Goal: Transaction & Acquisition: Book appointment/travel/reservation

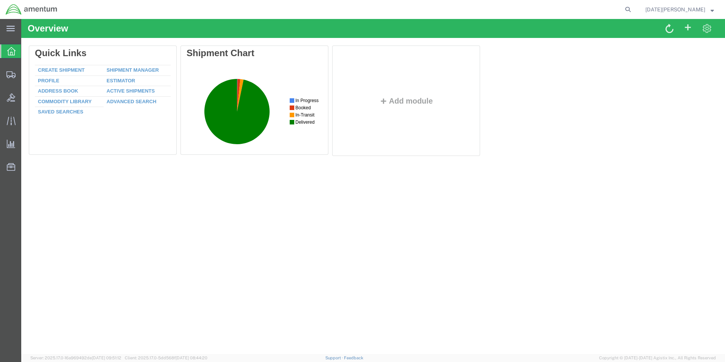
click at [222, 209] on div "Overview Delete Quick Links Create Shipment Shipment Manager Profile Estimator …" at bounding box center [373, 186] width 704 height 335
click at [0, 0] on span "Create from Template" at bounding box center [0, 0] width 0 height 0
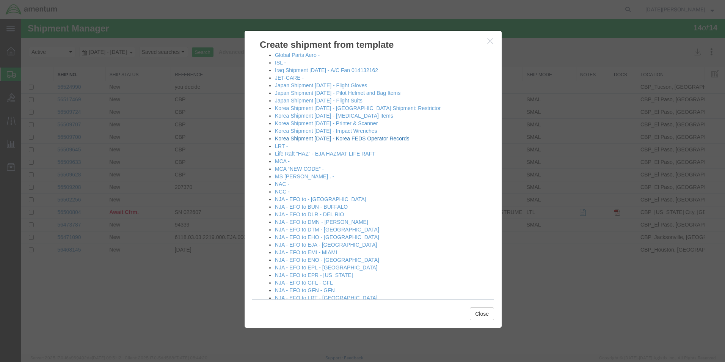
scroll to position [303, 0]
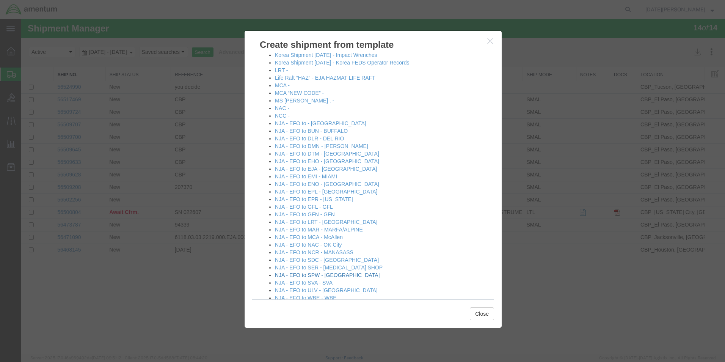
click at [318, 276] on link "NJA - EFO to SPW - [GEOGRAPHIC_DATA]" at bounding box center [327, 275] width 105 height 6
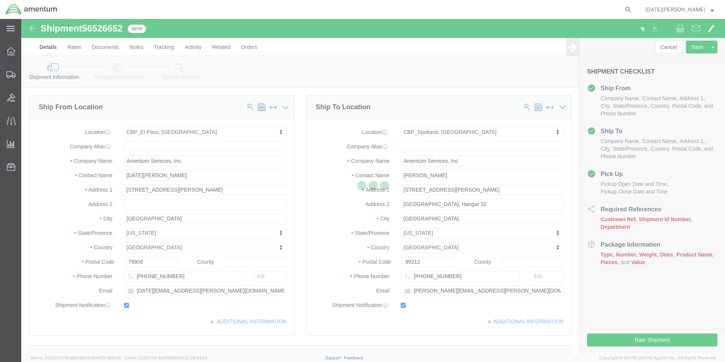
select select "49939"
select select "49928"
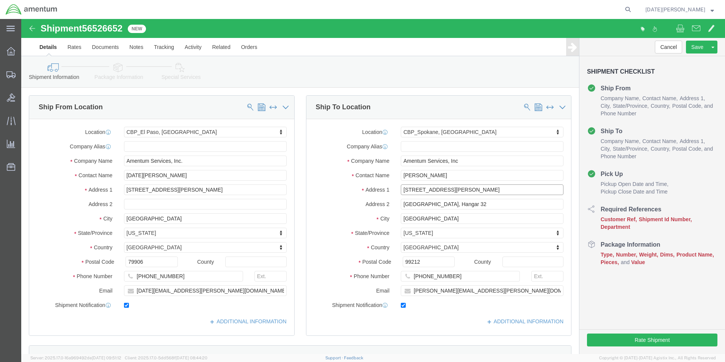
drag, startPoint x: 431, startPoint y: 171, endPoint x: 375, endPoint y: 176, distance: 55.6
click div "Location [GEOGRAPHIC_DATA], [GEOGRAPHIC_DATA] My Profile Location [PHONE_NUMBER…"
drag, startPoint x: 453, startPoint y: 184, endPoint x: 372, endPoint y: 190, distance: 81.4
click div "Location [GEOGRAPHIC_DATA], [GEOGRAPHIC_DATA] My Profile Location [PHONE_NUMBER…"
drag, startPoint x: 405, startPoint y: 248, endPoint x: 399, endPoint y: 254, distance: 7.8
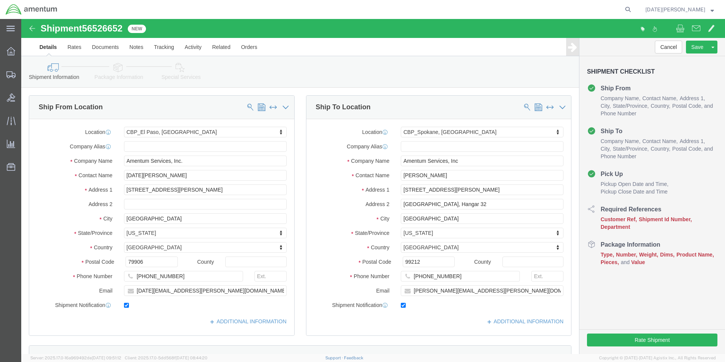
click div "Postal Code 99212"
click input "[PHONE_NUMBER]"
drag, startPoint x: 433, startPoint y: 258, endPoint x: 378, endPoint y: 260, distance: 55.4
click input "[PHONE_NUMBER]"
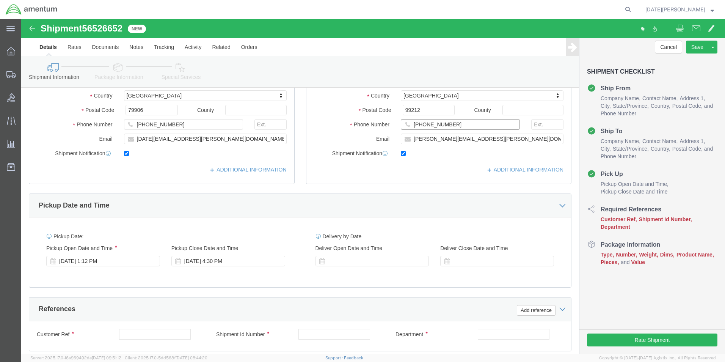
scroll to position [228, 0]
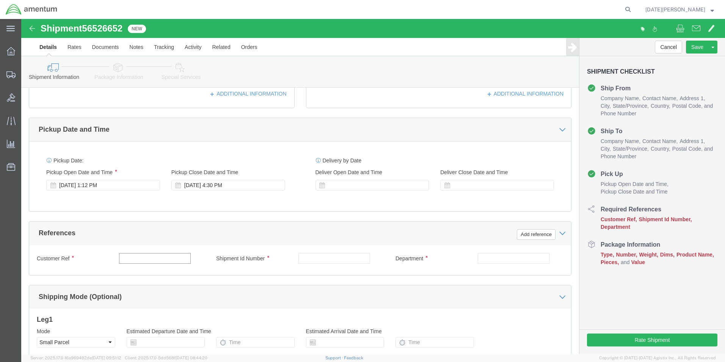
click input "text"
type input "USAGE# 325095"
paste input "USAGE# 325095"
type input "USAGE# 325095"
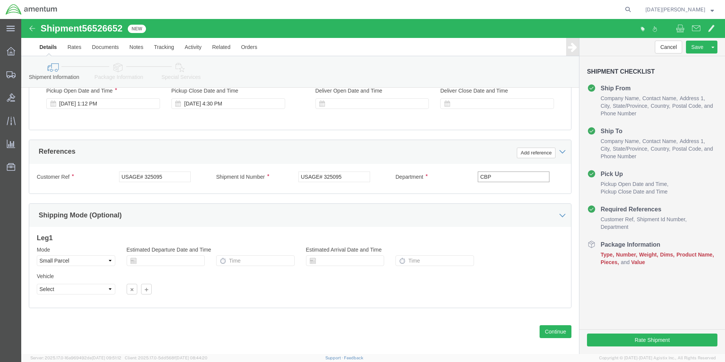
scroll to position [316, 0]
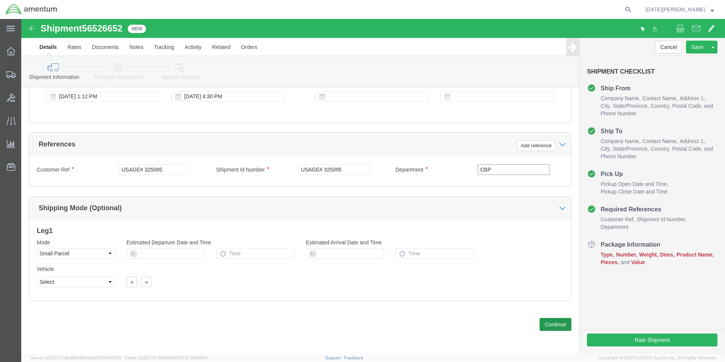
type input "CBP"
click button "Continue"
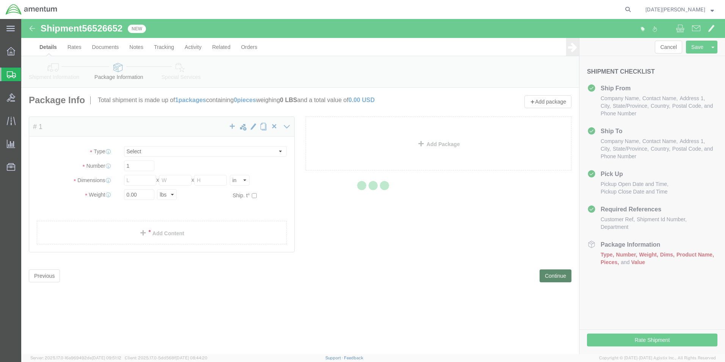
select select "YRPK"
click div "Package Content # 1 x Package Type Select Bale(s) Basket(s) Bolt(s) Bottle(s) B…"
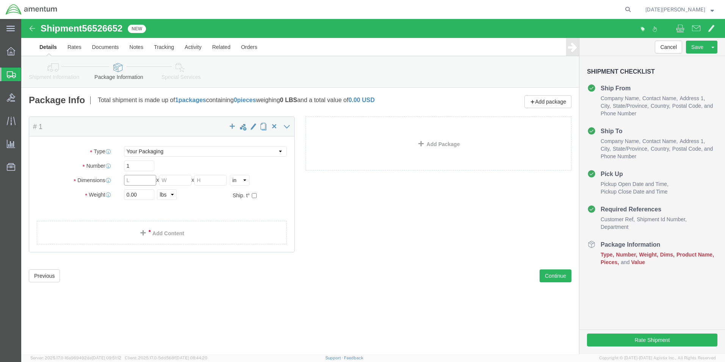
click input "text"
type input "12.5"
click div "Package Content # 1 x Package Type Select Bale(s) Basket(s) Bolt(s) Bottle(s) B…"
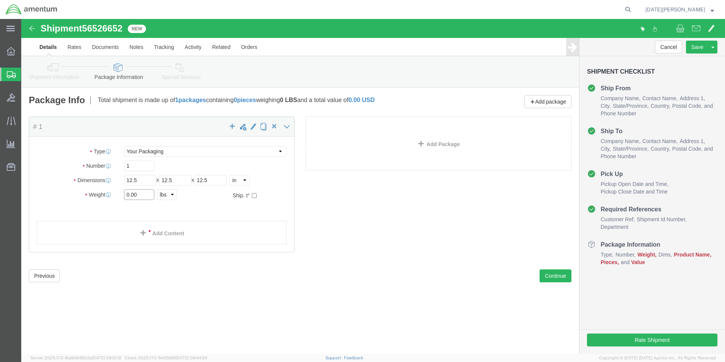
drag, startPoint x: 120, startPoint y: 177, endPoint x: 104, endPoint y: 179, distance: 16.8
type input "19.85"
click span
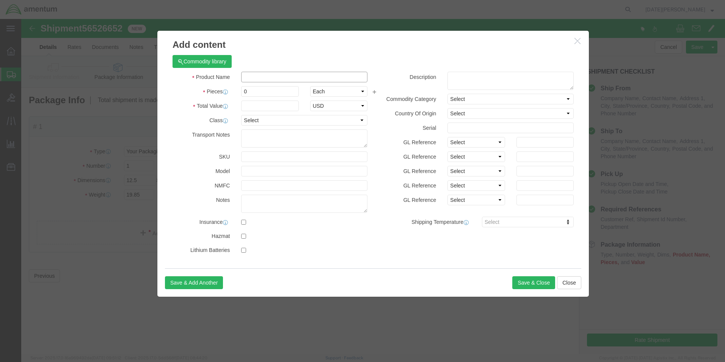
click input "text"
type input "[MEDICAL_DATA] Alcohol"
select select "US"
drag, startPoint x: 239, startPoint y: 70, endPoint x: 226, endPoint y: 77, distance: 15.3
drag, startPoint x: 230, startPoint y: 75, endPoint x: 214, endPoint y: 80, distance: 16.6
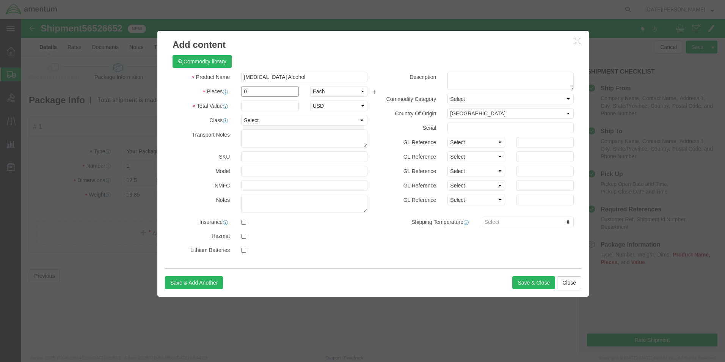
click div "Product Name [MEDICAL_DATA] Alcohol Pieces 0 Select Bag Barrels 100Board Feet B…"
type input "2"
click input "text"
type input "100.00"
click input "checkbox"
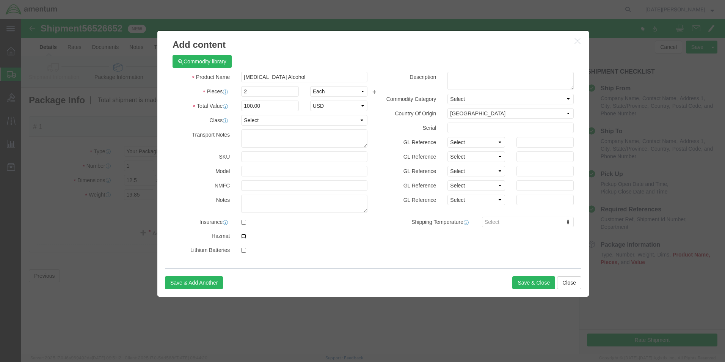
checkbox input "true"
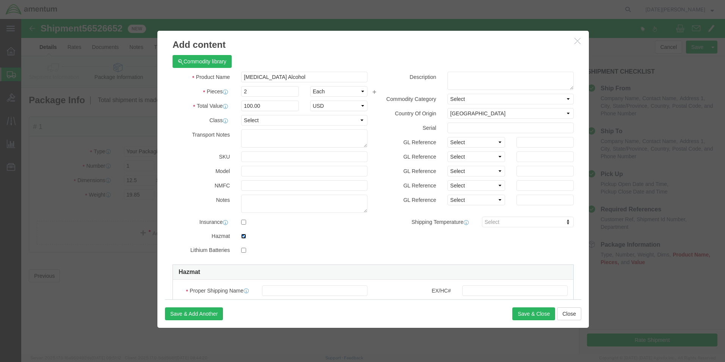
scroll to position [76, 0]
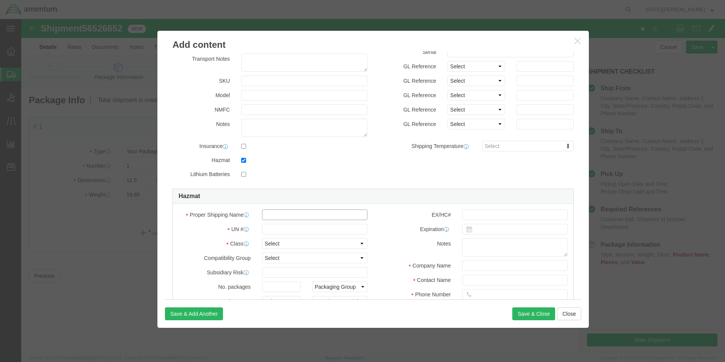
click input "text"
type input "[MEDICAL_DATA] Alcohol"
click input "text"
type input "1219"
click select "Select 1 Explosive 1.1 Explosive 1.2 Explosive 1.3 Explosive 1.4 Explosive 1.5 …"
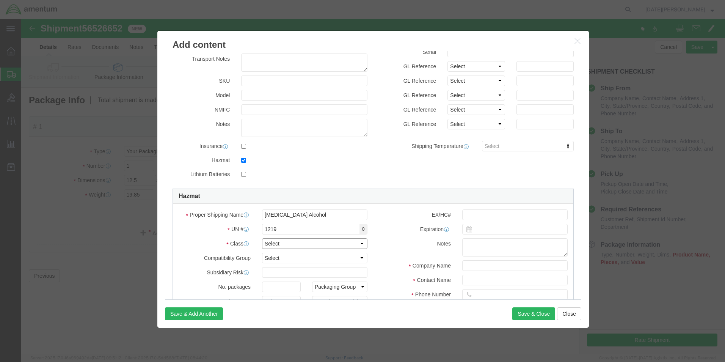
select select "3 Flammable Liquid"
click select "Select 1 Explosive 1.1 Explosive 1.2 Explosive 1.3 Explosive 1.4 Explosive 1.5 …"
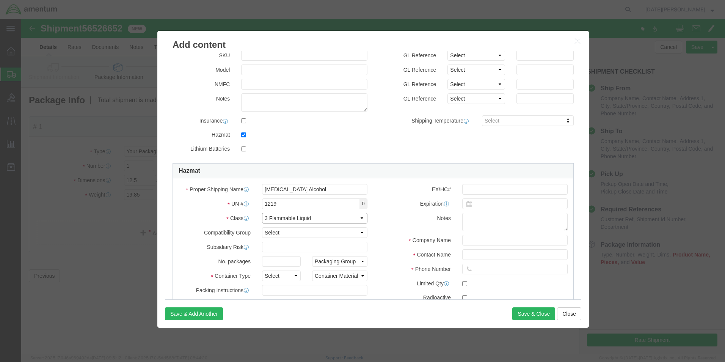
scroll to position [152, 0]
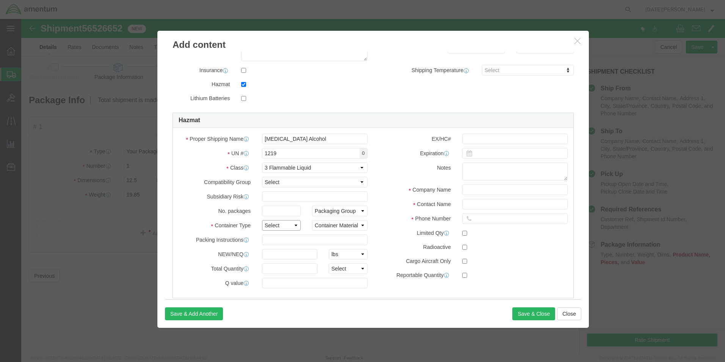
click select "Select 1 - Drums 2 - Reserved 3 - Jerricans 4 - Boxes 5 - Bags 6 - Composite Pa…"
select select "BOXES"
click select "Select 1 - Drums 2 - Reserved 3 - Jerricans 4 - Boxes 5 - Bags 6 - Composite Pa…"
click select "Container Material A - Steel (all types and surface treatments) B - Aluminum C …"
select select "FIBERBOARD"
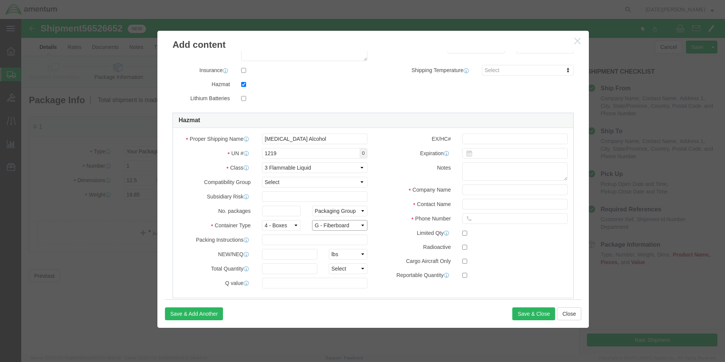
click select "Container Material A - Steel (all types and surface treatments) B - Aluminum C …"
click input "text"
type input "Chemtrec"
type input "CCN 216832"
type input "7035273887"
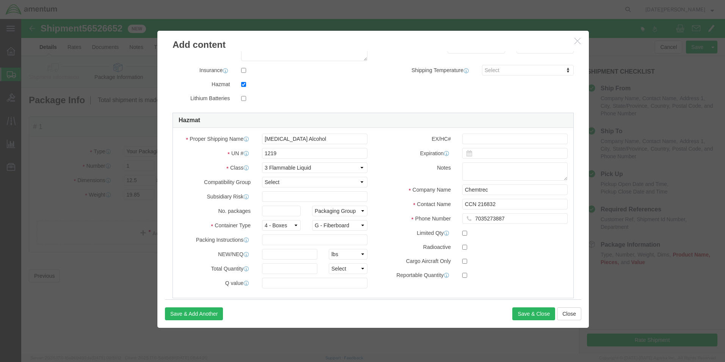
click label
click input "checkbox"
checkbox input "true"
click input "checkbox"
checkbox input "true"
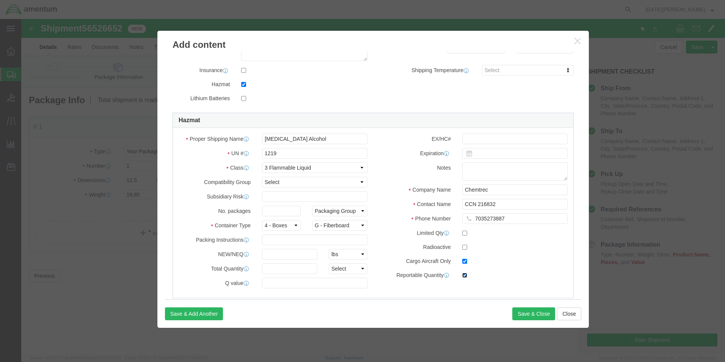
click input "checkbox"
checkbox input "false"
click button "Save & Close"
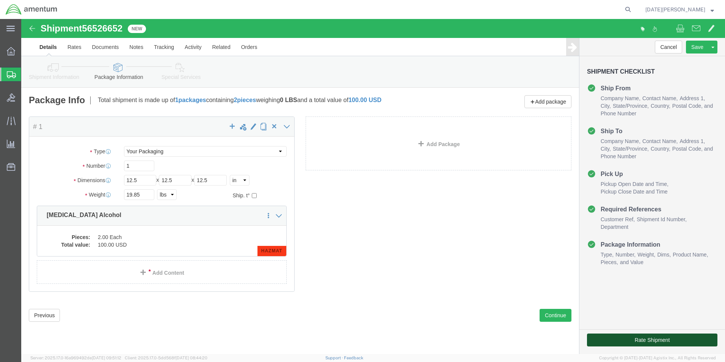
click button "Rate Shipment"
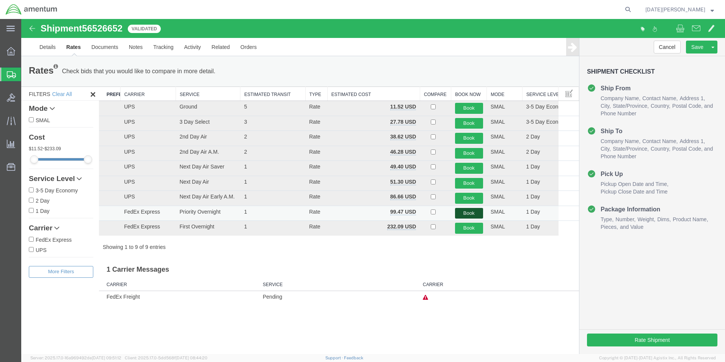
click at [463, 213] on button "Book" at bounding box center [469, 213] width 28 height 11
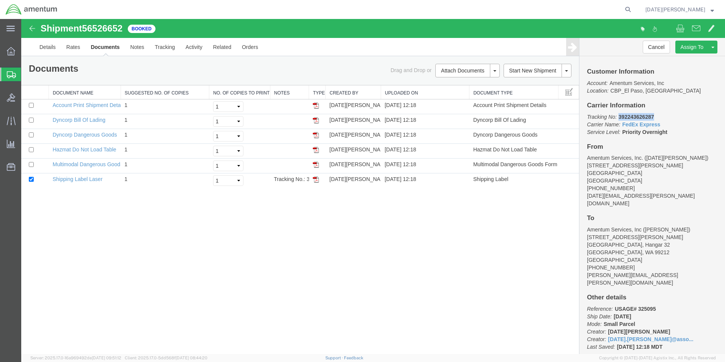
drag, startPoint x: 656, startPoint y: 116, endPoint x: 619, endPoint y: 119, distance: 36.9
click at [619, 119] on p "Tracking No: 392243626287 Carrier Name: FedEx Express FedEx Express Service Lev…" at bounding box center [652, 124] width 130 height 23
copy b "392243626287"
drag, startPoint x: 317, startPoint y: 182, endPoint x: 316, endPoint y: 170, distance: 12.6
click at [317, 182] on img at bounding box center [316, 179] width 6 height 6
